Goal: Navigation & Orientation: Find specific page/section

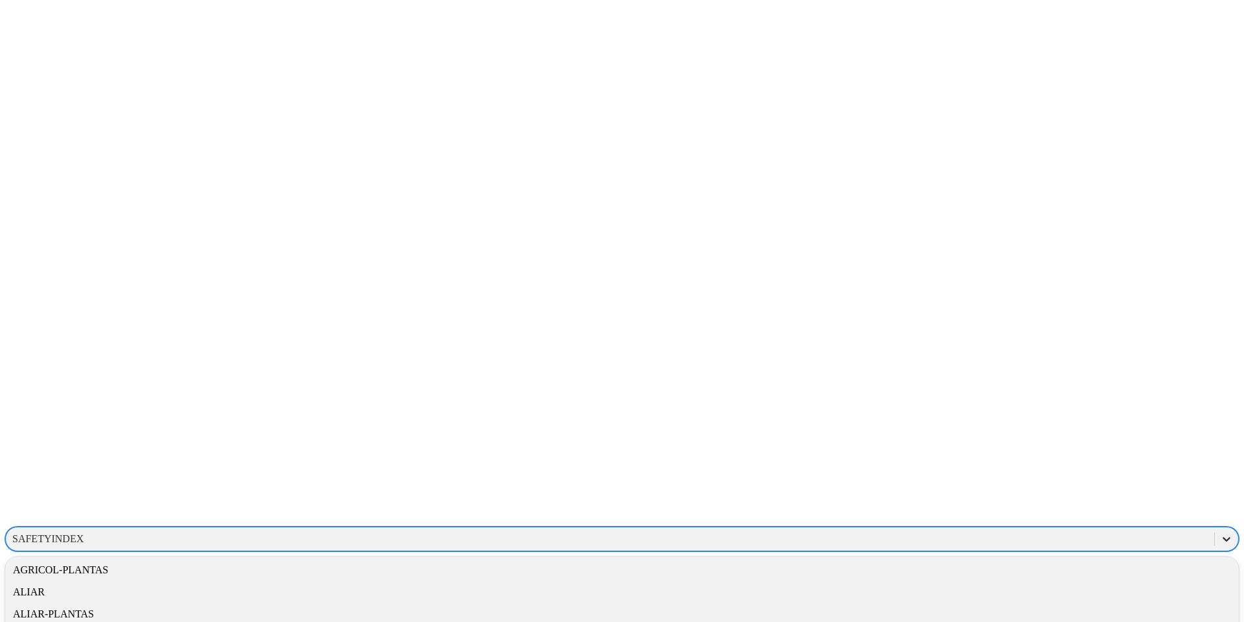
click at [1223, 537] on icon at bounding box center [1227, 539] width 8 height 5
click at [1077, 575] on div "CONSULTANTS" at bounding box center [622, 586] width 1234 height 22
